Goal: Task Accomplishment & Management: Manage account settings

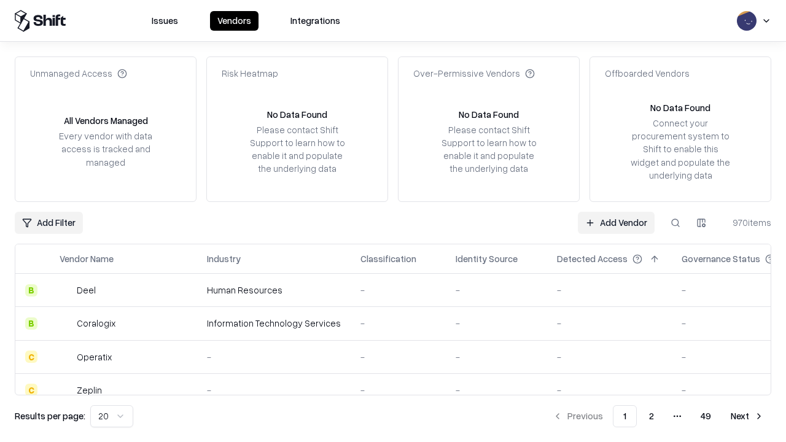
click at [616, 222] on link "Add Vendor" at bounding box center [616, 223] width 77 height 22
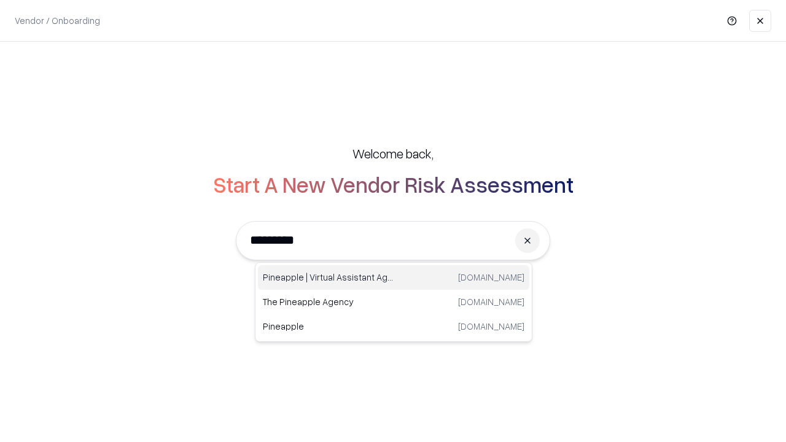
click at [394, 278] on div "Pineapple | Virtual Assistant Agency trypineapple.com" at bounding box center [394, 277] width 272 height 25
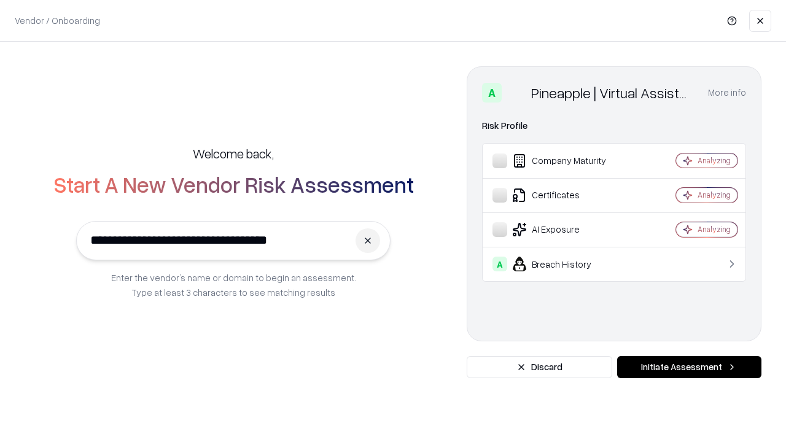
type input "**********"
click at [689, 367] on button "Initiate Assessment" at bounding box center [690, 367] width 144 height 22
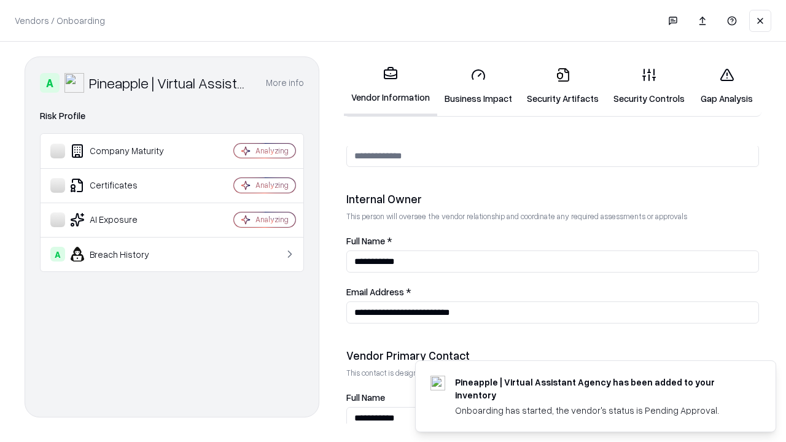
scroll to position [637, 0]
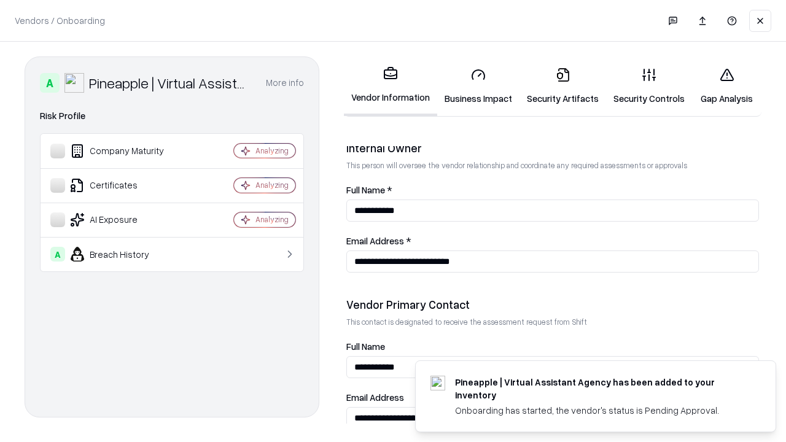
click at [479, 86] on link "Business Impact" at bounding box center [478, 86] width 82 height 57
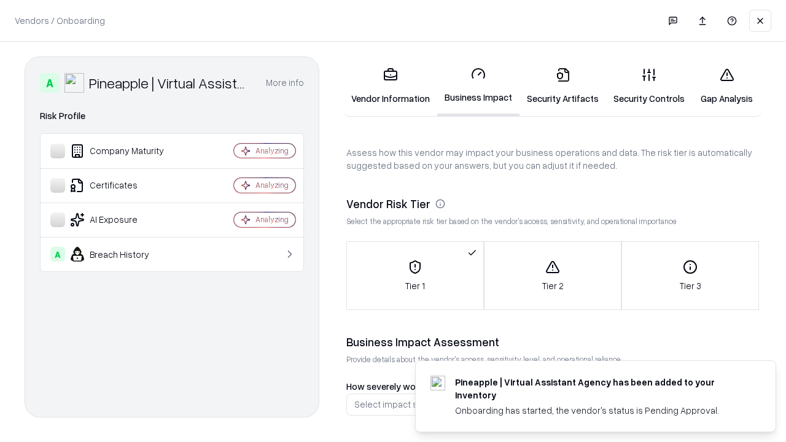
click at [563, 86] on link "Security Artifacts" at bounding box center [563, 86] width 87 height 57
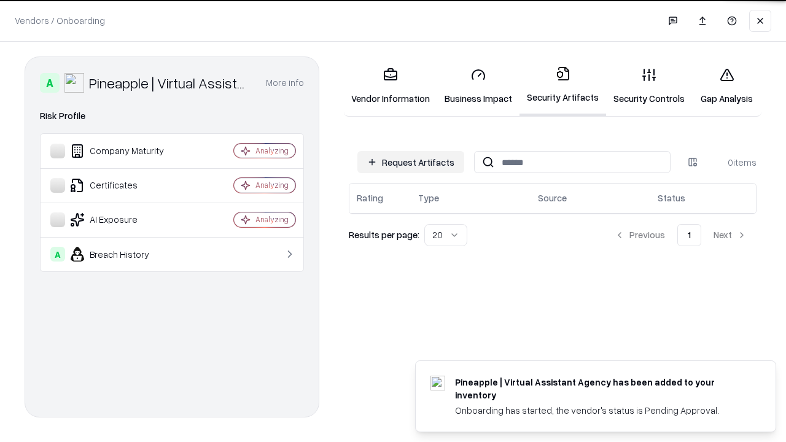
click at [411, 162] on button "Request Artifacts" at bounding box center [411, 162] width 107 height 22
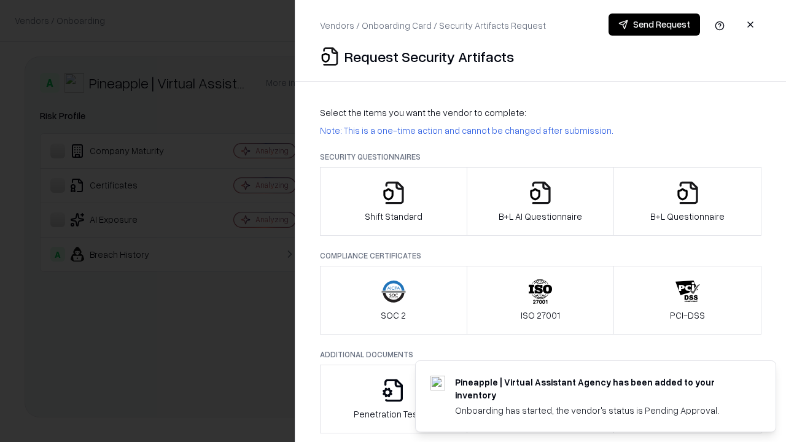
click at [393, 202] on icon "button" at bounding box center [394, 193] width 25 height 25
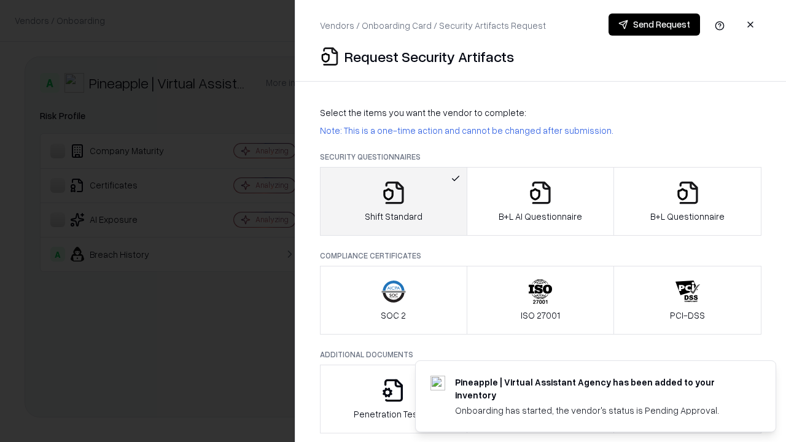
click at [654, 25] on button "Send Request" at bounding box center [655, 25] width 92 height 22
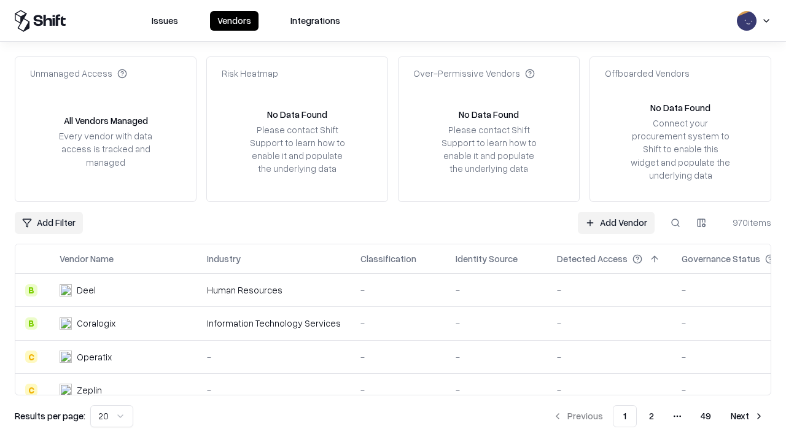
click at [676, 222] on button at bounding box center [676, 223] width 22 height 22
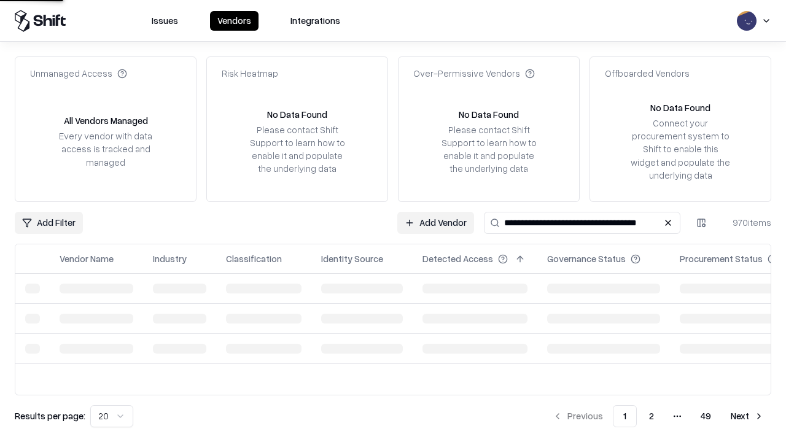
type input "**********"
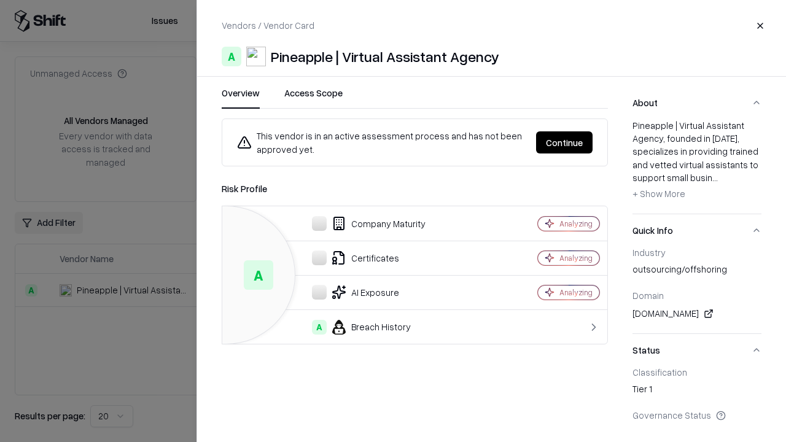
click at [565, 143] on button "Continue" at bounding box center [564, 142] width 57 height 22
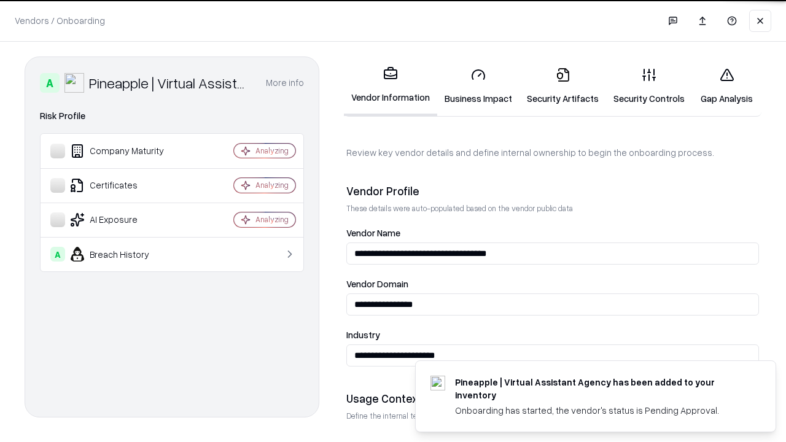
click at [563, 86] on link "Security Artifacts" at bounding box center [563, 86] width 87 height 57
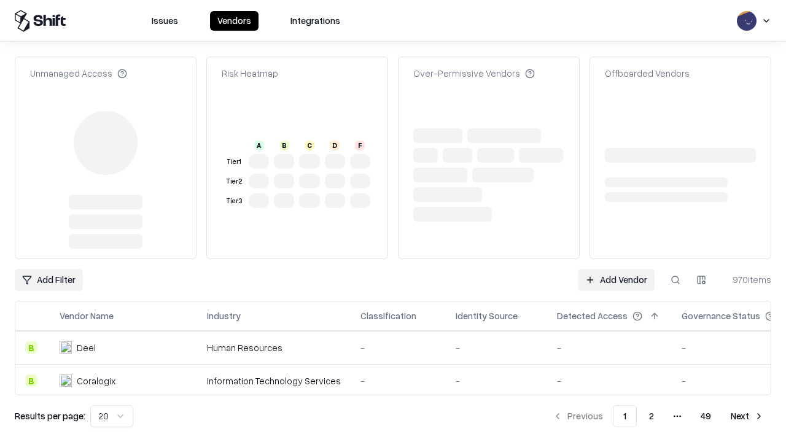
click at [616, 280] on link "Add Vendor" at bounding box center [616, 280] width 77 height 22
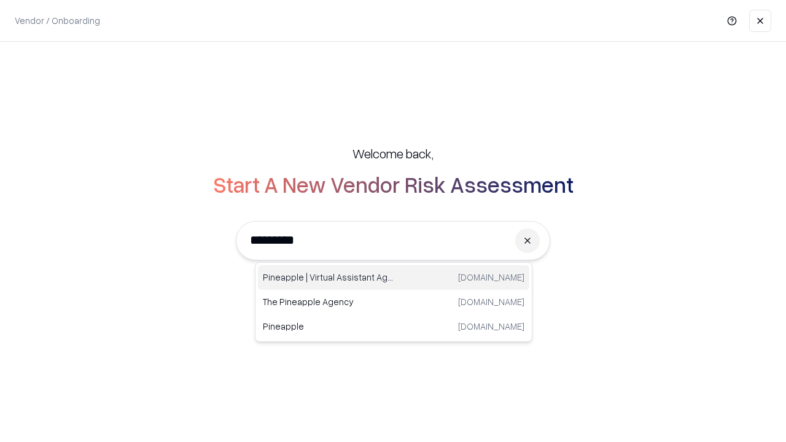
click at [394, 278] on div "Pineapple | Virtual Assistant Agency [DOMAIN_NAME]" at bounding box center [394, 277] width 272 height 25
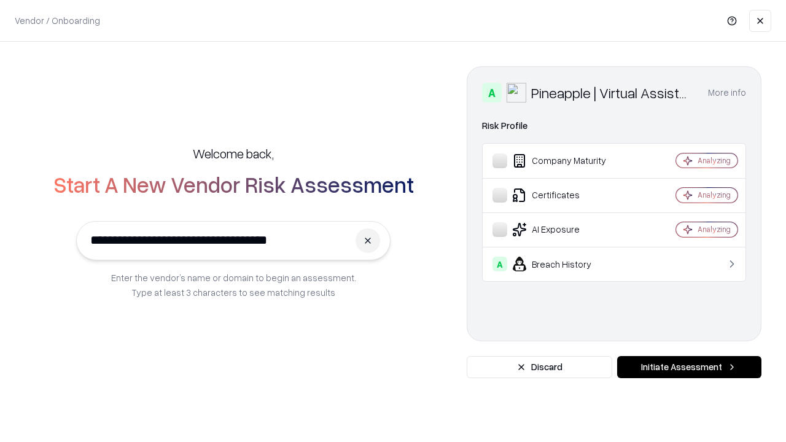
type input "**********"
click at [689, 367] on button "Initiate Assessment" at bounding box center [690, 367] width 144 height 22
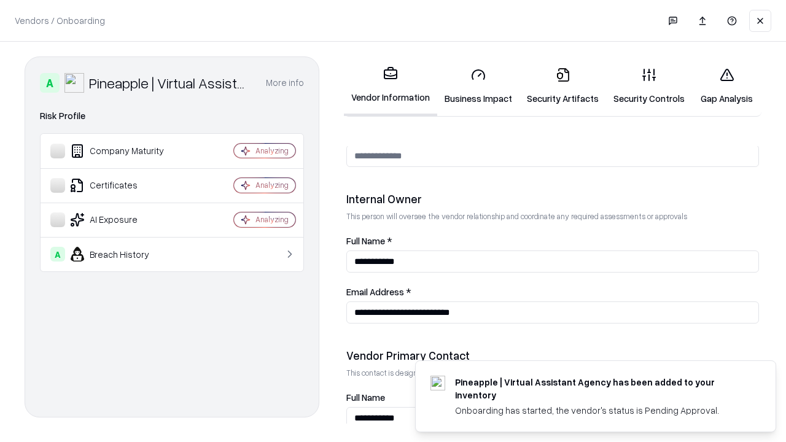
scroll to position [637, 0]
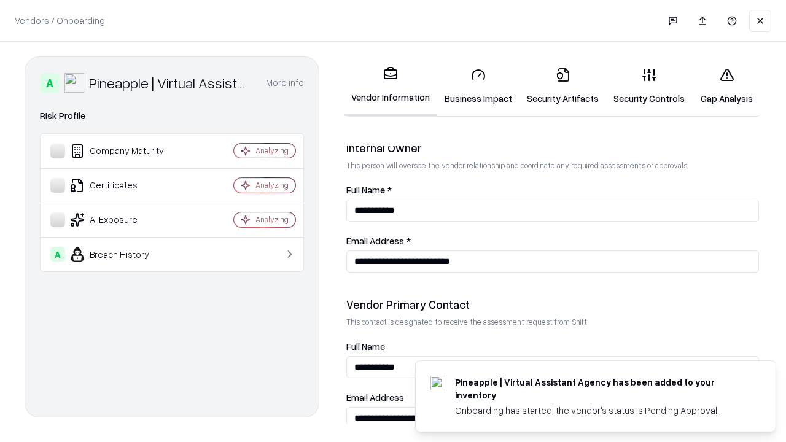
click at [727, 86] on link "Gap Analysis" at bounding box center [726, 86] width 69 height 57
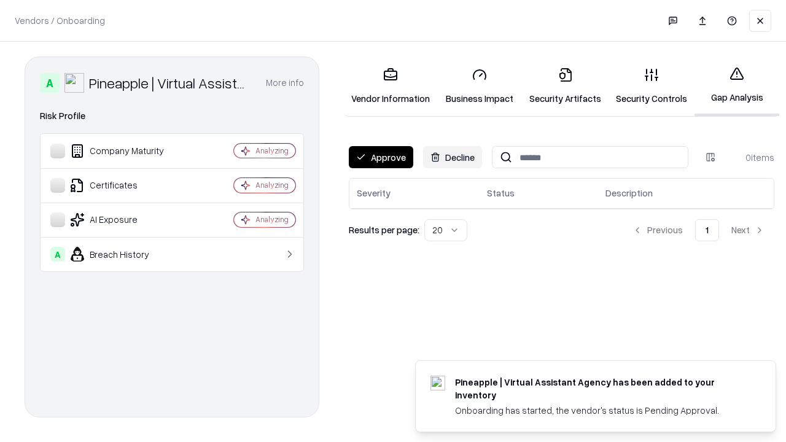
click at [381, 157] on button "Approve" at bounding box center [381, 157] width 65 height 22
